Goal: Transaction & Acquisition: Purchase product/service

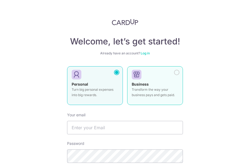
scroll to position [54, 0]
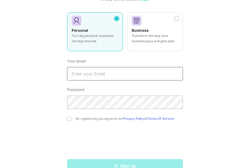
click at [132, 74] on input "text" at bounding box center [125, 73] width 116 height 13
click at [127, 72] on input "text" at bounding box center [125, 73] width 116 height 13
type input "[EMAIL_ADDRESS][DOMAIN_NAME]"
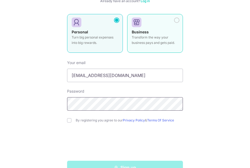
scroll to position [67, 0]
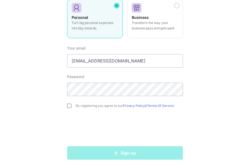
click at [70, 107] on input "checkbox" at bounding box center [69, 106] width 4 height 4
checkbox input "true"
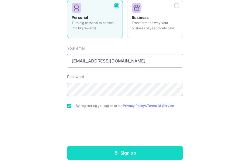
click at [120, 157] on button "Sign up" at bounding box center [125, 152] width 116 height 13
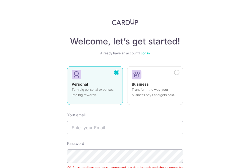
scroll to position [80, 0]
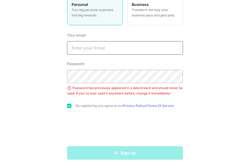
click at [127, 50] on input "text" at bounding box center [125, 47] width 116 height 13
type input "[EMAIL_ADDRESS][DOMAIN_NAME]"
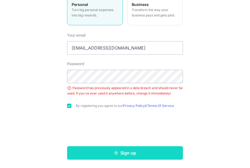
click at [125, 151] on button "Sign up" at bounding box center [125, 152] width 116 height 13
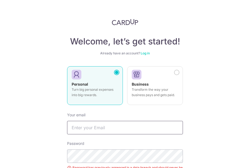
click at [128, 124] on input "text" at bounding box center [125, 127] width 116 height 13
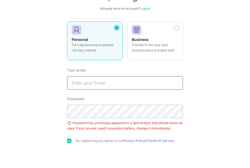
scroll to position [80, 0]
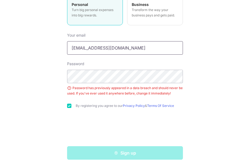
type input "[EMAIL_ADDRESS][DOMAIN_NAME]"
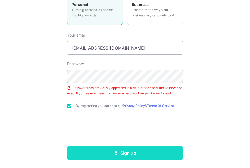
click at [121, 151] on button "Sign up" at bounding box center [125, 152] width 116 height 13
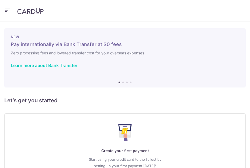
scroll to position [47, 0]
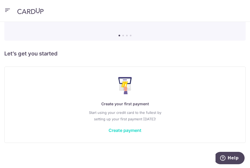
click at [121, 129] on link "Create payment" at bounding box center [125, 130] width 33 height 5
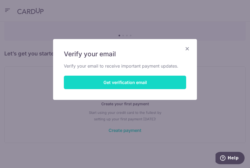
click at [143, 84] on button "Get verification email" at bounding box center [125, 82] width 122 height 13
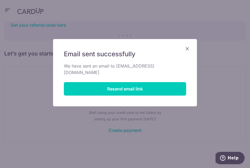
click at [188, 47] on icon "Close" at bounding box center [187, 48] width 6 height 7
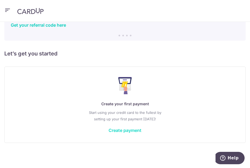
click at [124, 129] on link "Create payment" at bounding box center [125, 130] width 33 height 5
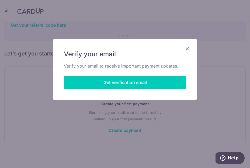
click at [188, 49] on icon "Close" at bounding box center [187, 48] width 6 height 7
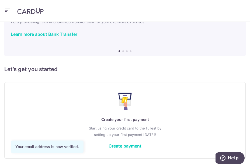
scroll to position [47, 0]
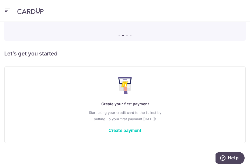
drag, startPoint x: 231, startPoint y: 71, endPoint x: 185, endPoint y: 80, distance: 47.2
click at [231, 71] on div "Create your first payment Start using your credit card to the fullest by settin…" at bounding box center [125, 105] width 242 height 77
click at [127, 130] on link "Create payment" at bounding box center [125, 130] width 33 height 5
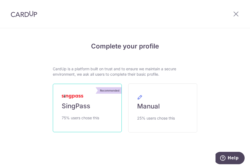
click at [98, 101] on link "Recommended SingPass 75% users chose this" at bounding box center [87, 108] width 69 height 49
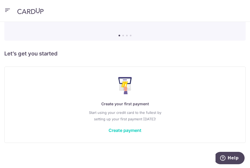
click at [121, 126] on div "Create your first payment Start using your credit card to the fullest by settin…" at bounding box center [125, 105] width 228 height 64
click at [122, 128] on link "Create payment" at bounding box center [125, 130] width 33 height 5
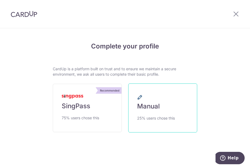
click at [138, 93] on link "Manual 25% users chose this" at bounding box center [162, 108] width 69 height 49
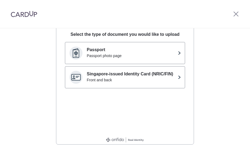
scroll to position [81, 0]
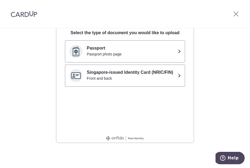
click at [166, 52] on div "Passport photo page" at bounding box center [131, 54] width 89 height 5
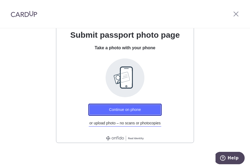
click at [125, 107] on button "Continue on phone" at bounding box center [124, 110] width 73 height 12
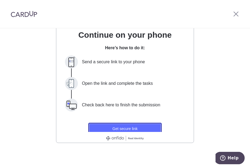
click at [127, 127] on button "Get secure link" at bounding box center [124, 129] width 73 height 12
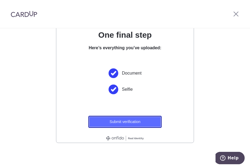
click at [145, 120] on button "Submit verification" at bounding box center [124, 122] width 73 height 12
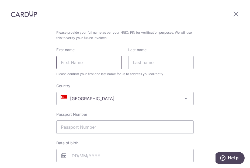
click at [96, 62] on input "First name" at bounding box center [89, 62] width 66 height 13
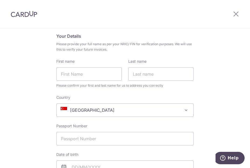
scroll to position [27, 0]
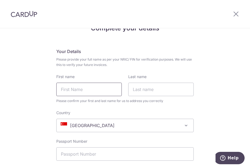
click at [83, 91] on input "First name" at bounding box center [89, 89] width 66 height 13
click at [97, 76] on div "First name" at bounding box center [89, 85] width 66 height 22
click at [93, 87] on input "First name" at bounding box center [89, 89] width 66 height 13
type input "LIM"
type input "[PERSON_NAME]"
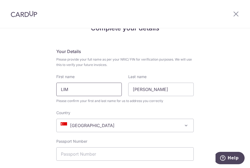
click at [92, 85] on input "LIM" at bounding box center [89, 89] width 66 height 13
type input "[PERSON_NAME]"
type input "LIM"
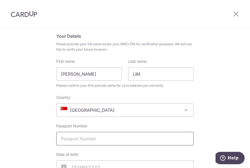
scroll to position [54, 0]
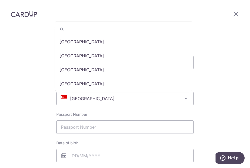
click at [134, 98] on span "[GEOGRAPHIC_DATA]" at bounding box center [125, 98] width 137 height 13
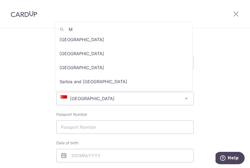
scroll to position [0, 0]
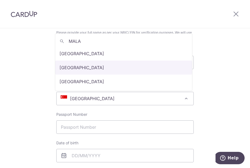
type input "MALA"
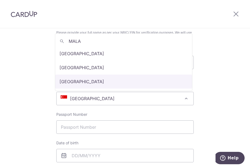
select select "[GEOGRAPHIC_DATA]"
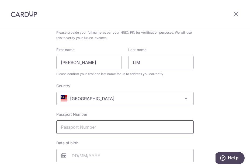
click at [90, 126] on input "Passport Number" at bounding box center [125, 127] width 138 height 13
type input "a"
type input "A59716913"
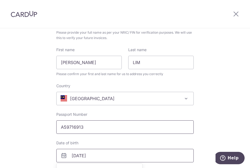
type input "01/04/1996"
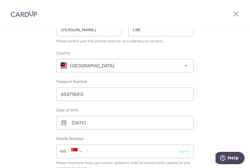
scroll to position [139, 0]
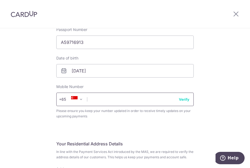
click at [100, 100] on input "text" at bounding box center [125, 99] width 138 height 13
type input "81501946"
click at [185, 101] on button "Verify" at bounding box center [184, 99] width 11 height 5
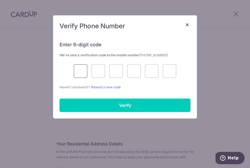
click at [79, 71] on input "text" at bounding box center [80, 70] width 13 height 13
click at [116, 85] on link "Resend a new code" at bounding box center [106, 87] width 30 height 4
click at [82, 73] on input "text" at bounding box center [80, 70] width 13 height 13
type input "2"
type input "3"
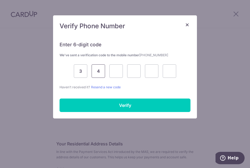
type input "4"
type input "7"
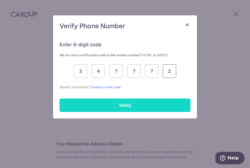
type input "2"
click at [106, 109] on input "Verify" at bounding box center [125, 105] width 131 height 13
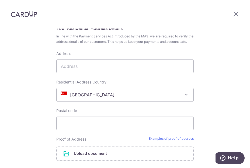
scroll to position [247, 0]
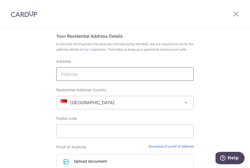
click at [105, 78] on input "Address" at bounding box center [125, 73] width 138 height 13
click at [74, 77] on input "Address" at bounding box center [125, 73] width 138 height 13
type input "y"
type input "Yishun Street 21"
click at [63, 136] on input "Postal code" at bounding box center [125, 131] width 138 height 13
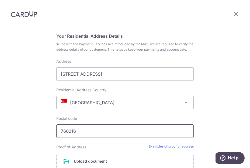
type input "760216"
click at [32, 118] on div "Complete your details Your Details Please provide your full name as per your NR…" at bounding box center [125, 25] width 250 height 486
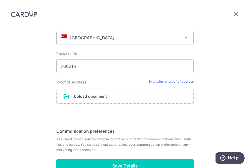
scroll to position [328, 0]
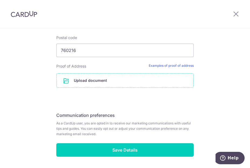
click at [81, 86] on input "file" at bounding box center [125, 81] width 137 height 14
click at [100, 84] on input "file" at bounding box center [125, 81] width 137 height 14
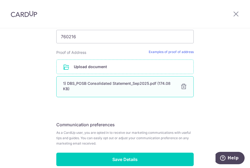
scroll to position [374, 0]
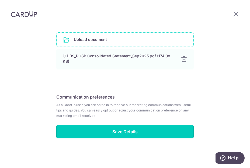
drag, startPoint x: 137, startPoint y: 132, endPoint x: 131, endPoint y: 129, distance: 6.8
click at [136, 131] on input "Save Details" at bounding box center [125, 131] width 138 height 13
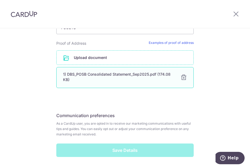
scroll to position [366, 0]
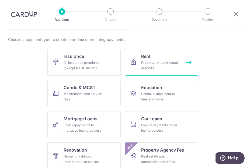
scroll to position [28, 0]
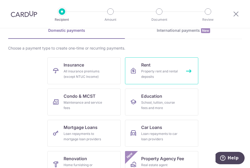
click at [159, 68] on link "Rent Property rent and rental deposits" at bounding box center [161, 70] width 73 height 27
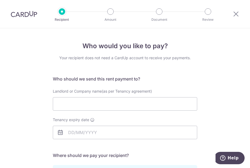
scroll to position [27, 0]
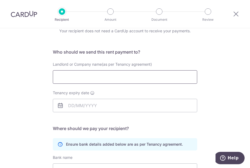
click at [100, 80] on input "Landlord or Company name(as per Tenancy agreement)" at bounding box center [125, 76] width 145 height 13
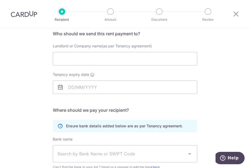
scroll to position [54, 0]
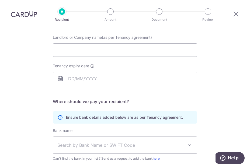
click at [125, 123] on div "Ensure bank details added below are as per Tenancy agreement." at bounding box center [125, 117] width 145 height 12
click at [105, 51] on input "Landlord or Company name(as per Tenancy agreement)" at bounding box center [125, 49] width 145 height 13
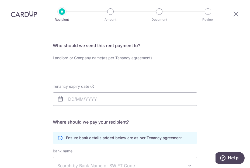
scroll to position [0, 0]
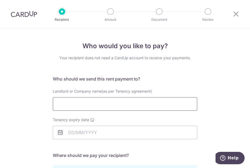
click at [90, 108] on input "Landlord or Company name(as per Tenancy agreement)" at bounding box center [125, 103] width 145 height 13
type input "N"
type input "L"
type input "NG MEI CHING"
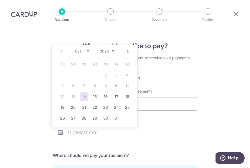
click at [148, 122] on div "Tenancy expiry date" at bounding box center [125, 128] width 145 height 22
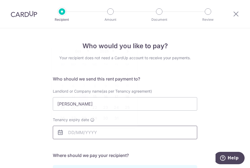
click at [96, 134] on input "Tenancy expiry date" at bounding box center [125, 132] width 145 height 13
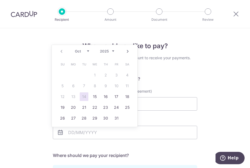
click at [115, 52] on div "Prev Next Oct Nov Dec 2025 2026 2027 2028 2029 2030 2031 2032 2033 2034 2035" at bounding box center [95, 51] width 86 height 13
click at [110, 50] on select "2025 2026 2027 2028 2029 2030 2031 2032 2033 2034 2035" at bounding box center [107, 51] width 14 height 4
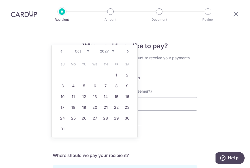
click at [88, 51] on select "Jan Feb Mar Apr May Jun Jul Aug Sep Oct Nov Dec" at bounding box center [82, 51] width 14 height 4
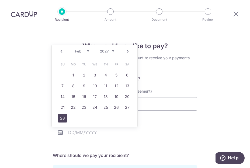
click at [63, 121] on link "28" at bounding box center [62, 118] width 9 height 9
type input "28/02/2027"
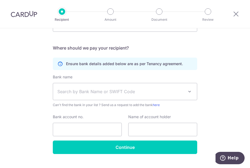
scroll to position [108, 0]
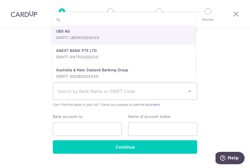
click at [111, 90] on span "Search by Bank Name or SWIFT Code" at bounding box center [120, 91] width 127 height 6
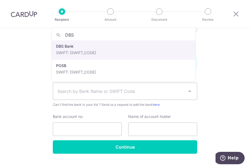
type input "DBS"
select select "6"
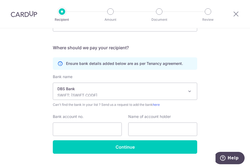
click at [38, 84] on div "Who would you like to pay? Your recipient does not need a CardUp account to rec…" at bounding box center [125, 49] width 250 height 259
click at [88, 129] on input "Bank account no." at bounding box center [87, 129] width 69 height 13
click at [88, 126] on input "271664" at bounding box center [87, 129] width 69 height 13
click at [88, 125] on input "2716648206`" at bounding box center [87, 129] width 69 height 13
type input "2716648206"
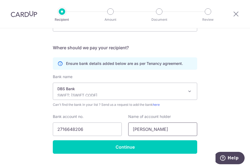
type input "NG MEI CHING"
click at [186, 115] on div "Name of account holder NG MEI CHING" at bounding box center [162, 125] width 69 height 22
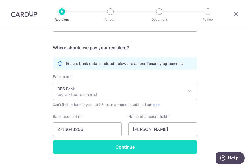
click at [120, 146] on input "Continue" at bounding box center [125, 147] width 145 height 13
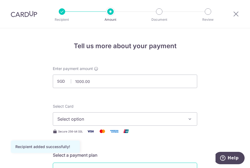
type input "1,000.00"
click at [88, 119] on span "Select option" at bounding box center [120, 119] width 126 height 6
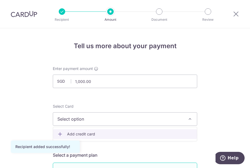
click at [86, 132] on span "Add credit card" at bounding box center [130, 134] width 126 height 5
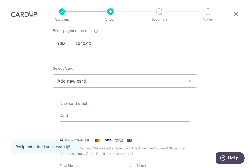
scroll to position [54, 0]
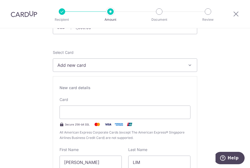
click at [121, 64] on span "Add new card" at bounding box center [120, 65] width 126 height 6
click at [94, 78] on span "Add credit card" at bounding box center [130, 80] width 126 height 5
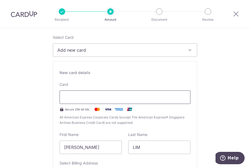
scroll to position [81, 0]
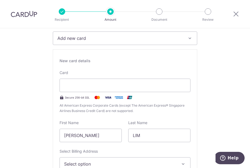
type input "11 / 2031"
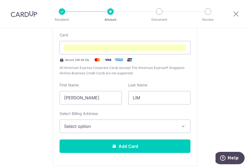
scroll to position [122, 0]
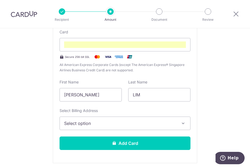
click at [103, 122] on span "Select option" at bounding box center [120, 123] width 112 height 6
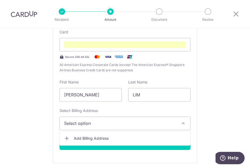
click at [92, 138] on span "Add Billing Address" at bounding box center [130, 138] width 112 height 5
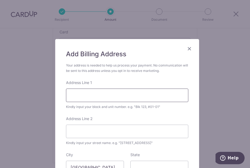
click at [98, 101] on input "Address Line 1" at bounding box center [127, 95] width 122 height 13
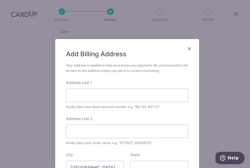
click at [58, 87] on div "Add Billing Address Your address is needed to help us process your payment. No …" at bounding box center [127, 136] width 144 height 195
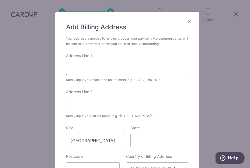
click at [110, 69] on input "Address Line 1" at bounding box center [127, 68] width 122 height 13
click at [146, 72] on input "Address Line 1" at bounding box center [127, 68] width 122 height 13
click at [172, 71] on input "Address Line 1" at bounding box center [127, 68] width 122 height 13
drag, startPoint x: 171, startPoint y: 92, endPoint x: 167, endPoint y: 85, distance: 8.5
click at [171, 91] on div "Address Line 2 Kindly input your street name. e.g. "[STREET_ADDRESS]"" at bounding box center [127, 104] width 122 height 30
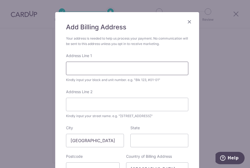
click at [108, 63] on input "Address Line 1" at bounding box center [127, 68] width 122 height 13
click at [68, 69] on input "12-327" at bounding box center [127, 68] width 122 height 13
type input "#12-327"
click at [105, 101] on input "Address Line 2" at bounding box center [127, 104] width 122 height 13
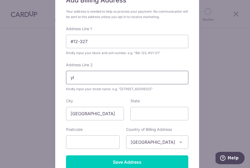
type input "y"
type input "YISHUN ST 21"
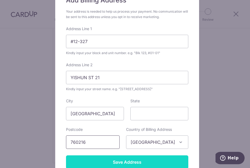
type input "760216"
click at [125, 162] on input "Save Address" at bounding box center [127, 162] width 122 height 13
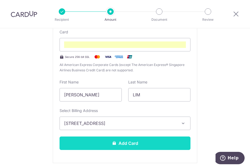
click at [141, 145] on button "Add Card" at bounding box center [125, 143] width 131 height 13
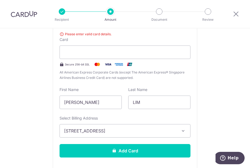
click at [53, 66] on div "New card details Please enter valid card details. Card Secure 256-bit SSL All A…" at bounding box center [125, 90] width 145 height 162
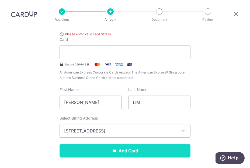
click at [130, 150] on button "Add Card" at bounding box center [125, 150] width 131 height 13
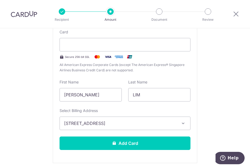
click at [161, 141] on button "Add Card" at bounding box center [125, 143] width 131 height 13
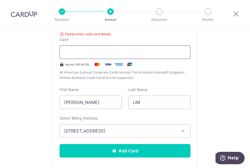
click at [158, 46] on div at bounding box center [125, 52] width 131 height 13
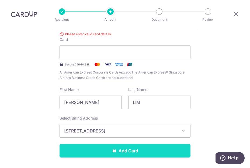
click at [90, 152] on button "Add Card" at bounding box center [125, 150] width 131 height 13
click at [133, 153] on button "Add Card" at bounding box center [125, 150] width 131 height 13
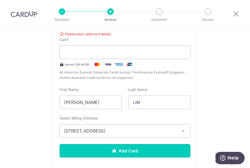
drag, startPoint x: 133, startPoint y: 153, endPoint x: 125, endPoint y: 92, distance: 62.1
click at [132, 151] on button "Add Card" at bounding box center [125, 150] width 131 height 13
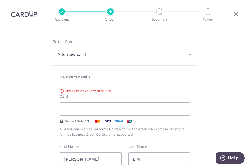
scroll to position [68, 0]
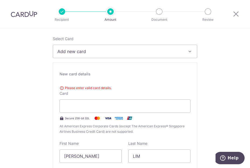
click at [115, 53] on span "Add new card" at bounding box center [120, 51] width 126 height 6
click at [97, 64] on span "Add credit card" at bounding box center [130, 66] width 126 height 5
type input "Create Schedule"
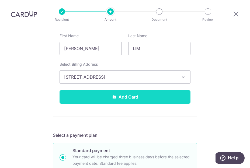
click at [126, 96] on button "Add Card" at bounding box center [125, 96] width 131 height 13
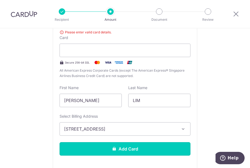
scroll to position [122, 0]
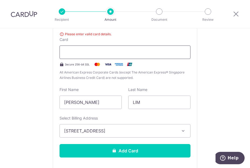
click at [115, 48] on div at bounding box center [125, 52] width 131 height 13
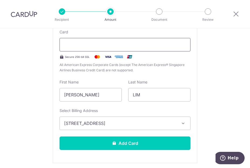
scroll to position [21, 0]
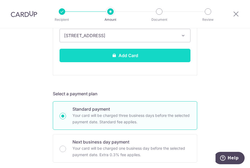
drag, startPoint x: 120, startPoint y: 54, endPoint x: 119, endPoint y: 56, distance: 2.8
click at [120, 54] on button "Add Card" at bounding box center [125, 55] width 131 height 13
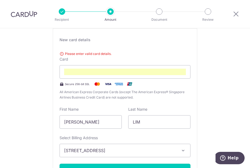
scroll to position [82, 0]
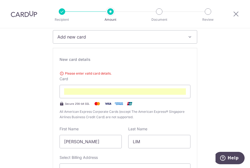
click at [92, 115] on span "All American Express Corporate Cards (except The American Express® Singapore Ai…" at bounding box center [125, 114] width 131 height 11
click at [140, 97] on div at bounding box center [125, 91] width 131 height 13
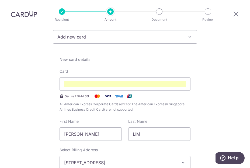
click at [196, 98] on div "New card details Please enter valid card details. Card Secure 256-bit SSL All A…" at bounding box center [125, 125] width 145 height 155
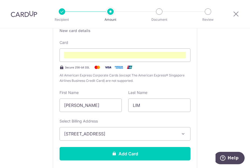
scroll to position [163, 0]
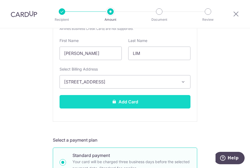
click at [123, 104] on button "Add Card" at bounding box center [125, 101] width 131 height 13
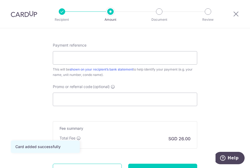
scroll to position [324, 0]
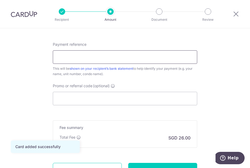
click at [104, 63] on input "Payment reference" at bounding box center [125, 56] width 145 height 13
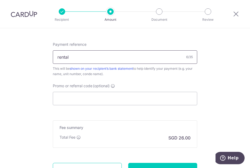
click at [94, 59] on input "rental" at bounding box center [125, 56] width 145 height 13
click at [74, 57] on input "rental [DATE]" at bounding box center [125, 56] width 145 height 13
click at [74, 57] on input "rental oct 25" at bounding box center [125, 56] width 145 height 13
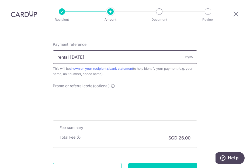
type input "rental [DATE]"
click at [77, 99] on input "Promo or referral code (optional)" at bounding box center [125, 98] width 145 height 13
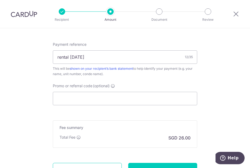
drag, startPoint x: 246, startPoint y: 75, endPoint x: 212, endPoint y: 78, distance: 34.5
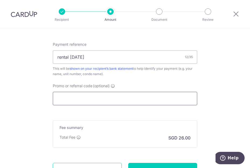
click at [111, 101] on input "Promo or referral code (optional)" at bounding box center [125, 98] width 145 height 13
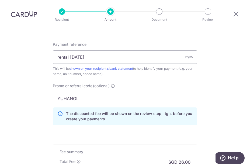
drag, startPoint x: 235, startPoint y: 80, endPoint x: 221, endPoint y: 84, distance: 14.7
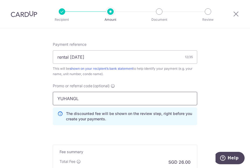
click at [105, 97] on input "YUHANGL" at bounding box center [125, 98] width 145 height 13
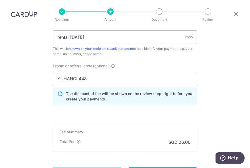
scroll to position [378, 0]
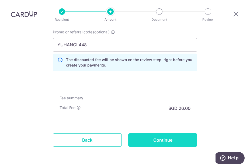
type input "YUHANGL448"
click at [161, 141] on input "Continue" at bounding box center [162, 140] width 69 height 13
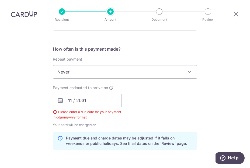
scroll to position [220, 0]
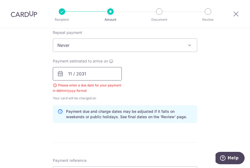
drag, startPoint x: 87, startPoint y: 65, endPoint x: 86, endPoint y: 68, distance: 3.1
click at [87, 65] on div "Payment estimated to arrive on 11 / 2031 Please enter a due date for your payme…" at bounding box center [87, 80] width 69 height 43
click at [82, 75] on input "11 / 2031" at bounding box center [87, 73] width 69 height 13
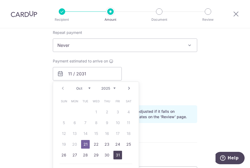
drag, startPoint x: 113, startPoint y: 154, endPoint x: 137, endPoint y: 132, distance: 32.1
click at [114, 154] on link "31" at bounding box center [118, 155] width 9 height 9
type input "[DATE]"
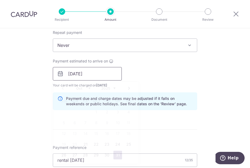
click at [90, 73] on input "[DATE]" at bounding box center [87, 73] width 69 height 13
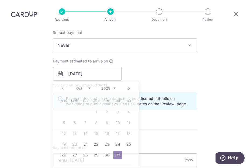
click at [146, 85] on div "Payment estimated to arrive on 31/10/2025 Prev Next Oct Nov Dec 2025 2026 2027 …" at bounding box center [125, 74] width 151 height 30
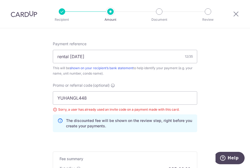
scroll to position [355, 0]
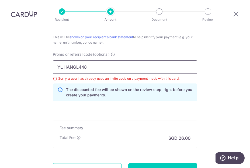
click at [86, 65] on input "YUHANGL448" at bounding box center [125, 66] width 145 height 13
type input "YUHANGL448"
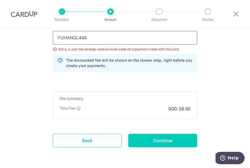
scroll to position [403, 0]
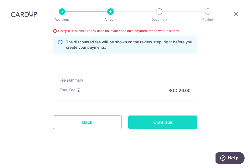
click at [146, 120] on input "Continue" at bounding box center [162, 122] width 69 height 13
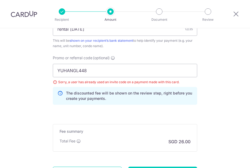
scroll to position [349, 0]
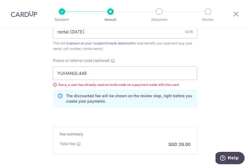
drag, startPoint x: 229, startPoint y: 49, endPoint x: 175, endPoint y: 53, distance: 54.1
click at [96, 71] on input "YUHANGL448" at bounding box center [125, 73] width 145 height 13
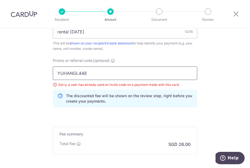
click at [96, 71] on input "YUHANGL448" at bounding box center [125, 73] width 145 height 13
type input "XIAOWEIZ993"
drag, startPoint x: 203, startPoint y: 108, endPoint x: 200, endPoint y: 110, distance: 4.0
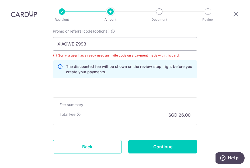
scroll to position [403, 0]
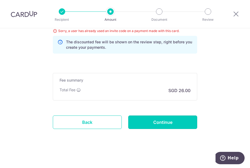
click at [178, 120] on input "Continue" at bounding box center [162, 122] width 69 height 13
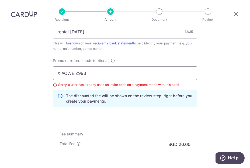
drag, startPoint x: 93, startPoint y: 74, endPoint x: 22, endPoint y: 70, distance: 70.8
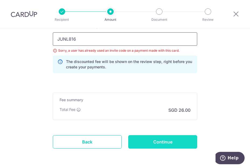
scroll to position [403, 0]
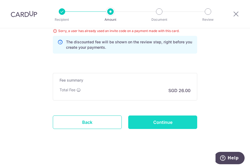
type input "JUNL816"
click at [165, 121] on input "Continue" at bounding box center [162, 122] width 69 height 13
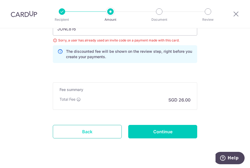
scroll to position [403, 0]
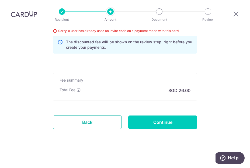
drag, startPoint x: 97, startPoint y: 120, endPoint x: 149, endPoint y: 27, distance: 106.7
click at [97, 120] on link "Back" at bounding box center [87, 122] width 69 height 13
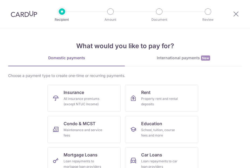
drag, startPoint x: 8, startPoint y: 13, endPoint x: 16, endPoint y: 15, distance: 8.8
click at [8, 13] on div at bounding box center [24, 14] width 48 height 28
click at [26, 18] on div at bounding box center [24, 14] width 48 height 28
click at [28, 15] on img at bounding box center [24, 14] width 26 height 6
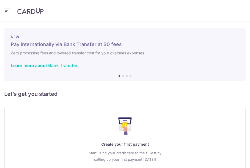
click at [8, 8] on icon "button" at bounding box center [7, 10] width 6 height 7
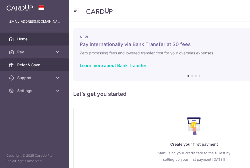
click at [42, 68] on link "Refer & Save" at bounding box center [34, 65] width 69 height 13
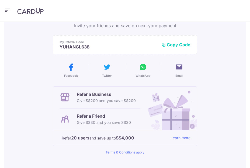
scroll to position [54, 0]
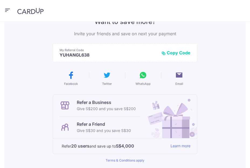
click at [172, 54] on button "Copy Code" at bounding box center [176, 52] width 29 height 5
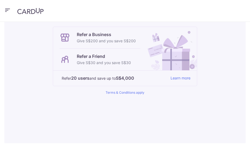
scroll to position [0, 0]
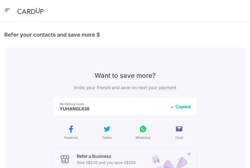
click at [7, 13] on icon "button" at bounding box center [7, 10] width 6 height 7
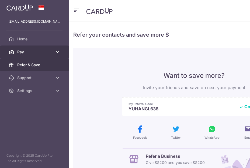
click at [46, 52] on span "Pay" at bounding box center [35, 51] width 36 height 5
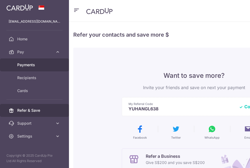
click at [33, 66] on span "Payments" at bounding box center [35, 64] width 36 height 5
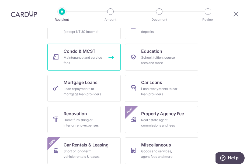
scroll to position [81, 0]
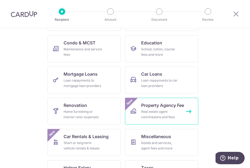
click at [165, 104] on span "Property Agency Fee" at bounding box center [162, 105] width 43 height 6
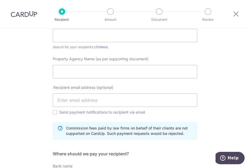
scroll to position [81, 0]
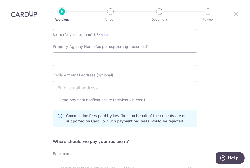
drag, startPoint x: 236, startPoint y: 14, endPoint x: 153, endPoint y: 26, distance: 83.5
click at [236, 14] on icon at bounding box center [236, 14] width 6 height 7
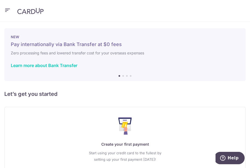
click at [7, 9] on icon "button" at bounding box center [7, 10] width 6 height 7
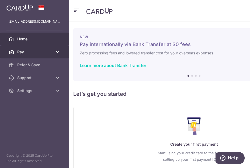
click at [32, 52] on span "Pay" at bounding box center [35, 51] width 36 height 5
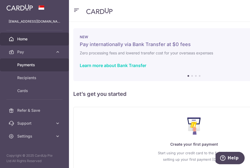
click at [36, 68] on link "Payments" at bounding box center [34, 65] width 69 height 13
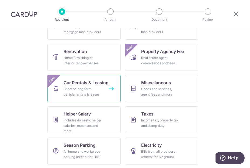
scroll to position [135, 0]
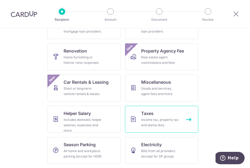
click at [189, 121] on link "Taxes Income tax, property tax and stamp duty" at bounding box center [161, 119] width 73 height 27
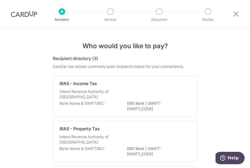
click at [241, 16] on div at bounding box center [236, 14] width 28 height 28
click at [234, 16] on icon at bounding box center [236, 14] width 6 height 7
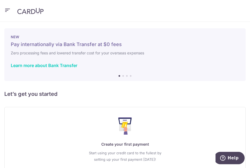
click at [9, 10] on icon "button" at bounding box center [7, 10] width 6 height 7
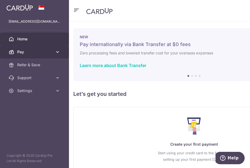
click at [46, 52] on span "Pay" at bounding box center [35, 51] width 36 height 5
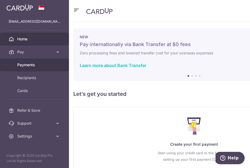
click at [39, 68] on link "Payments" at bounding box center [34, 65] width 69 height 13
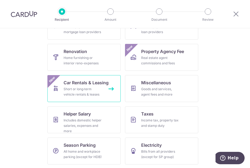
scroll to position [135, 0]
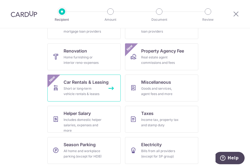
click at [105, 92] on link "Car Rentals & Leasing Short or long‑term vehicle rentals & leases New" at bounding box center [83, 88] width 73 height 27
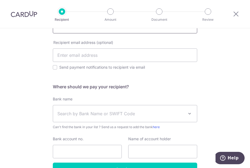
scroll to position [135, 0]
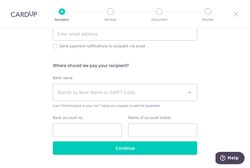
drag, startPoint x: 238, startPoint y: 13, endPoint x: 153, endPoint y: 23, distance: 85.5
click at [238, 13] on icon at bounding box center [236, 14] width 6 height 7
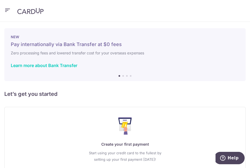
click at [7, 10] on icon "button" at bounding box center [7, 10] width 6 height 7
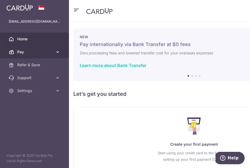
click at [54, 53] on link "Pay" at bounding box center [34, 52] width 69 height 13
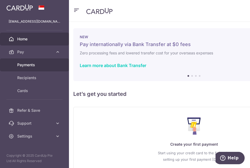
click at [47, 62] on link "Payments" at bounding box center [34, 65] width 69 height 13
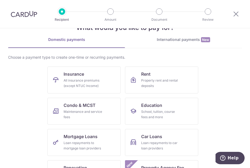
scroll to position [27, 0]
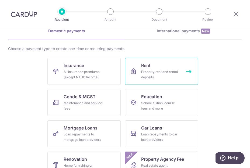
click at [148, 69] on link "Rent Property rent and rental deposits" at bounding box center [161, 71] width 73 height 27
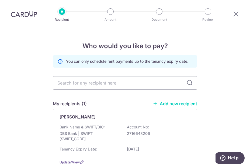
click at [21, 14] on img at bounding box center [24, 14] width 26 height 6
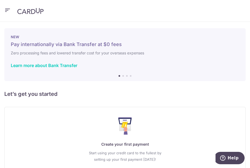
click at [9, 10] on icon "button" at bounding box center [7, 10] width 6 height 7
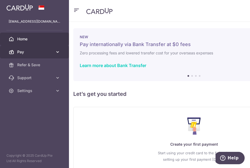
click at [58, 52] on icon at bounding box center [57, 51] width 5 height 5
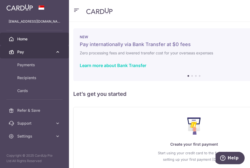
click at [58, 52] on icon at bounding box center [57, 51] width 5 height 5
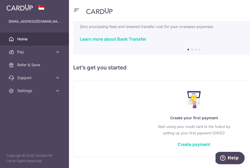
scroll to position [40, 0]
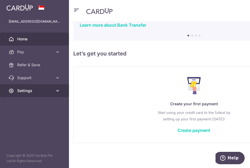
click at [53, 87] on link "Settings" at bounding box center [34, 90] width 69 height 13
click at [57, 91] on icon at bounding box center [57, 90] width 5 height 5
click at [57, 94] on link "Settings" at bounding box center [34, 90] width 69 height 13
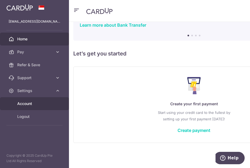
click at [28, 104] on span "Account" at bounding box center [35, 103] width 36 height 5
